Goal: Navigation & Orientation: Find specific page/section

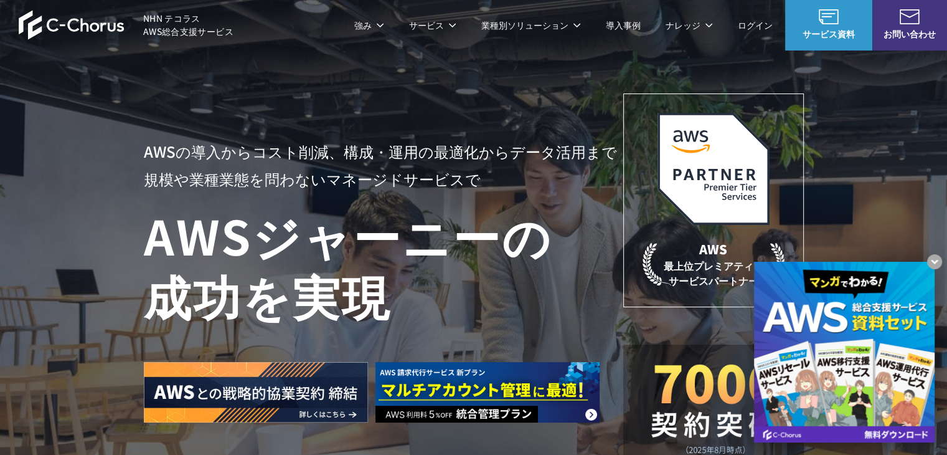
click at [296, 235] on h1 "AWS ジャーニーの 成功を実現" at bounding box center [383, 265] width 479 height 120
click at [272, 229] on h1 "AWS ジャーニーの 成功を実現" at bounding box center [383, 265] width 479 height 120
click at [255, 222] on h1 "AWS ジャーニーの 成功を実現" at bounding box center [383, 265] width 479 height 120
click at [240, 219] on h1 "AWS ジャーニーの 成功を実現" at bounding box center [383, 265] width 479 height 120
click at [255, 232] on h1 "AWS ジャーニーの 成功を実現" at bounding box center [383, 265] width 479 height 120
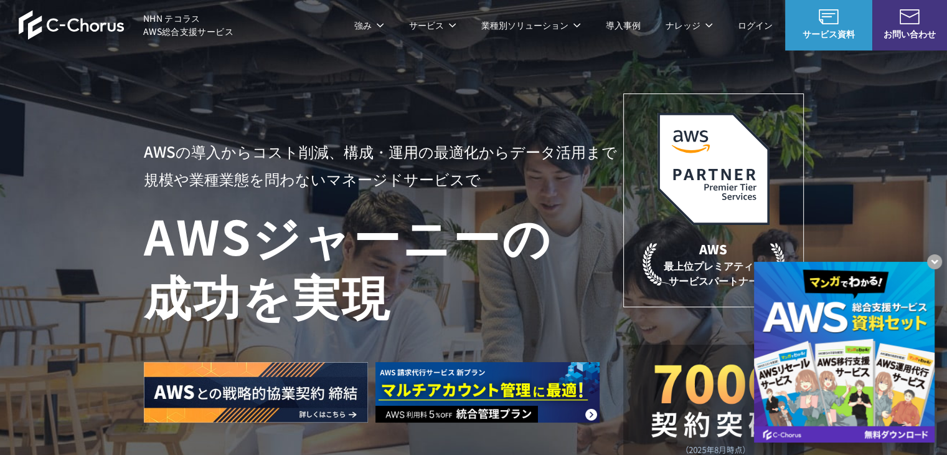
click at [344, 222] on h1 "AWS ジャーニーの 成功を実現" at bounding box center [383, 265] width 479 height 120
click at [11, 18] on header "NHN テコラス AWS総合支援サービス 強み 強み C-Chorusの強み 管理ポータル 開発ロードマップ C-Chorusのサポート 資料を請求する まず…" at bounding box center [473, 25] width 947 height 50
click at [14, 10] on header "NHN テコラス AWS総合支援サービス 強み 強み C-Chorusの強み 管理ポータル 開発ロードマップ C-Chorusのサポート 資料を請求する まず…" at bounding box center [473, 25] width 947 height 50
click at [493, 50] on div "AWSの導入からコスト削減、 構成・運用の最適化からデータ活用まで 規模や業種業態を問わない マネージドサービスで AWS ジャーニーの 成功を実現 AWS …" at bounding box center [473, 264] width 947 height 529
click at [506, 208] on h1 "AWS ジャーニーの 成功を実現" at bounding box center [383, 265] width 479 height 120
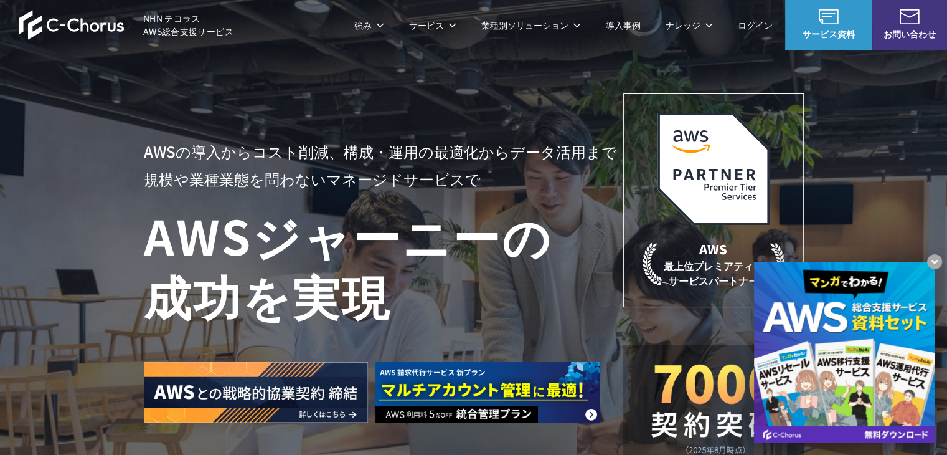
click at [590, 120] on div "AWSの導入からコスト削減、 構成・運用の最適化からデータ活用まで 規模や業種業態を問わない マネージドサービスで AWS ジャーニーの 成功を実現 AWS …" at bounding box center [474, 279] width 660 height 373
click at [337, 44] on header "NHN テコラス AWS総合支援サービス 強み 強み C-Chorusの強み 管理ポータル 開発ロードマップ C-Chorusのサポート 資料を請求する まず…" at bounding box center [473, 25] width 947 height 50
click at [451, 369] on img at bounding box center [487, 392] width 224 height 60
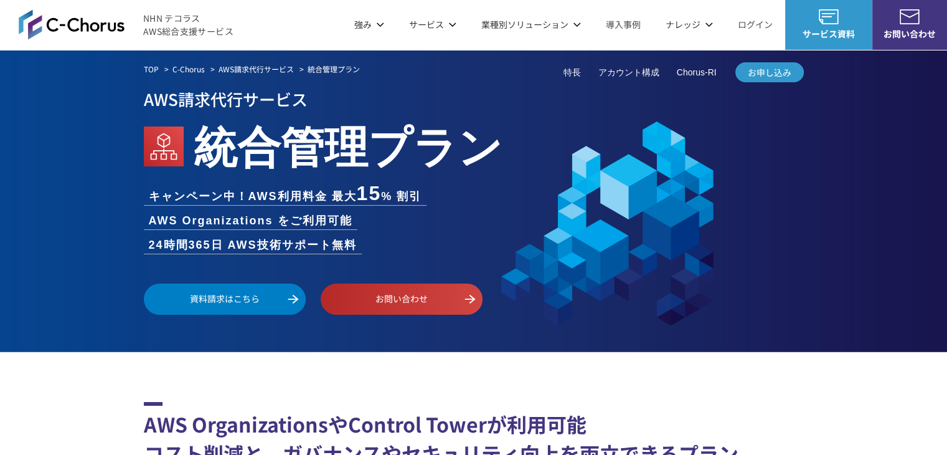
click at [384, 245] on ul "キャンペーン中！AWS利用料金 最大 15 % 割引 AWS Organizations をご利用可能 24時間365日 AWS技術サポート無料" at bounding box center [474, 218] width 660 height 70
